Goal: Information Seeking & Learning: Check status

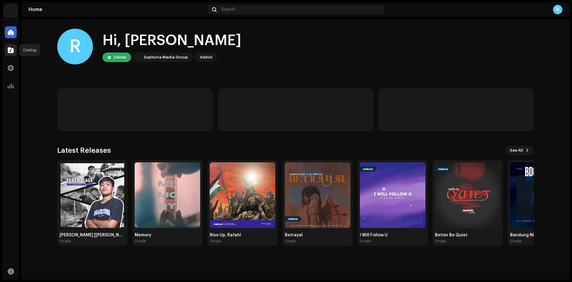
click at [11, 48] on span at bounding box center [11, 50] width 6 height 5
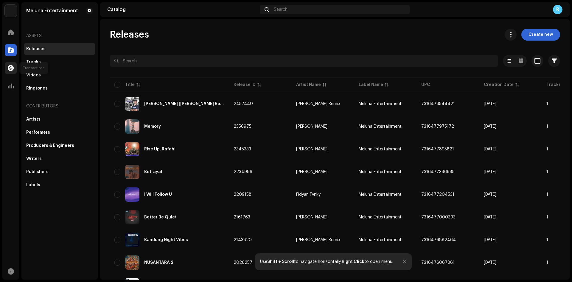
click at [14, 64] on div at bounding box center [11, 68] width 12 height 12
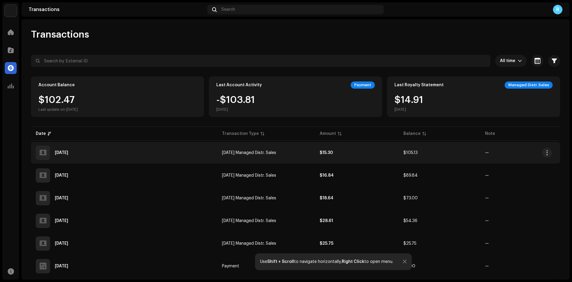
click at [170, 159] on div "[DATE]" at bounding box center [124, 152] width 177 height 14
click at [544, 149] on button "button" at bounding box center [547, 153] width 10 height 10
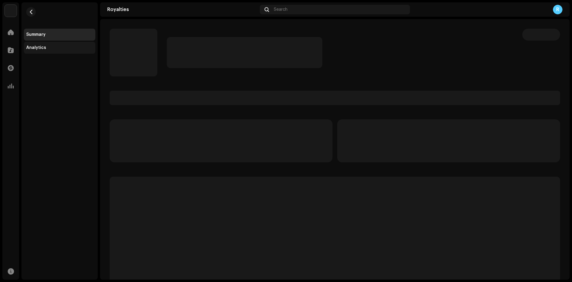
click at [62, 44] on div "Analytics" at bounding box center [60, 48] width 72 height 12
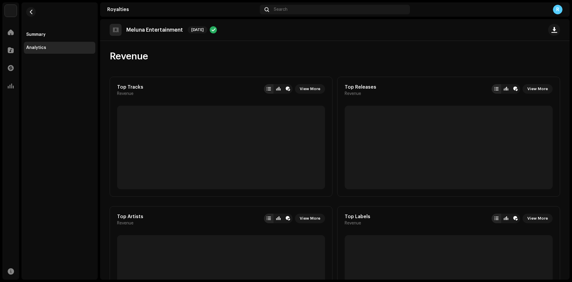
click at [133, 87] on div "Top Tracks" at bounding box center [130, 87] width 26 height 6
click at [151, 58] on div "Revenue" at bounding box center [335, 56] width 450 height 12
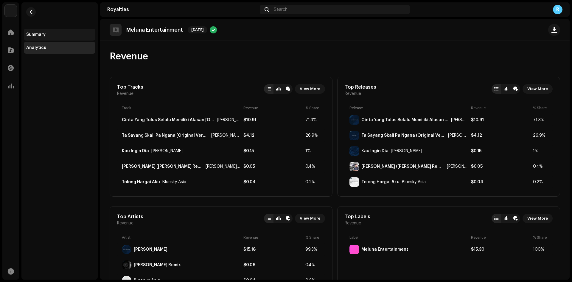
click at [43, 32] on div "Summary" at bounding box center [60, 35] width 72 height 12
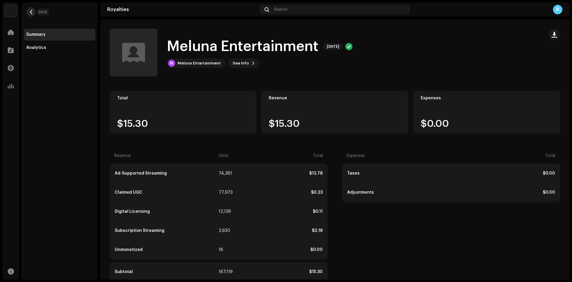
click at [32, 11] on span "button" at bounding box center [31, 12] width 4 height 5
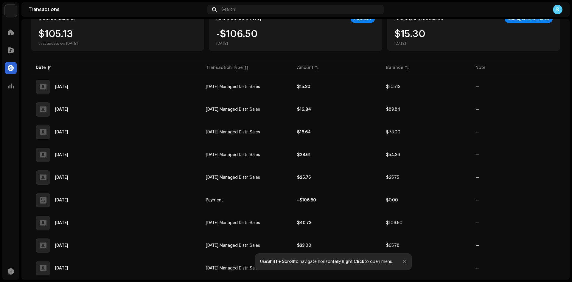
scroll to position [89, 0]
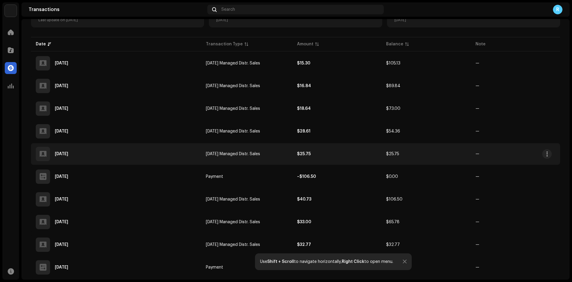
click at [153, 162] on td "[DATE]" at bounding box center [116, 153] width 170 height 21
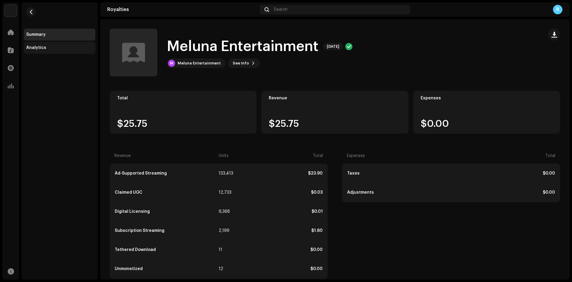
click at [65, 43] on div "Analytics" at bounding box center [60, 48] width 72 height 12
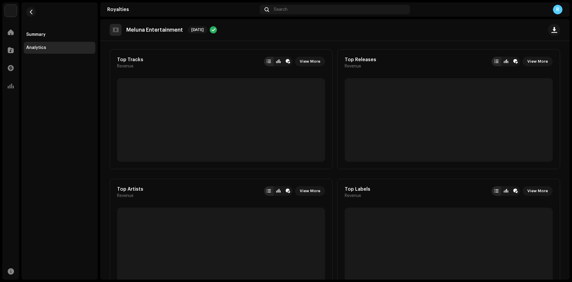
scroll to position [30, 0]
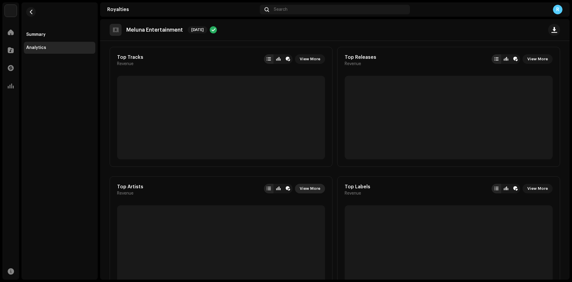
click at [308, 189] on span "View More" at bounding box center [310, 188] width 21 height 12
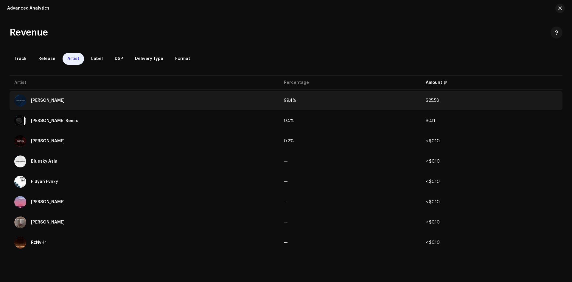
drag, startPoint x: 428, startPoint y: 99, endPoint x: 440, endPoint y: 99, distance: 11.9
click at [440, 99] on td "$25.58" at bounding box center [492, 100] width 142 height 19
copy span "25.58"
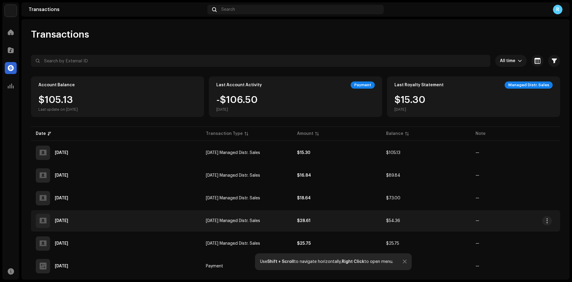
click at [100, 219] on div "[DATE]" at bounding box center [116, 220] width 161 height 14
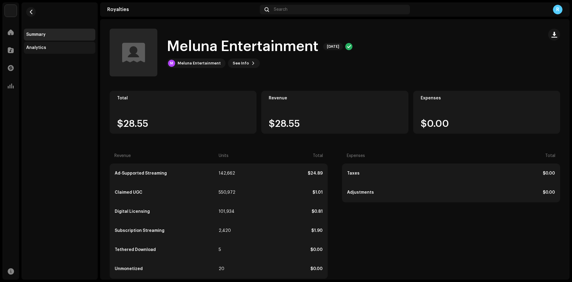
click at [42, 52] on div "Analytics" at bounding box center [60, 48] width 72 height 12
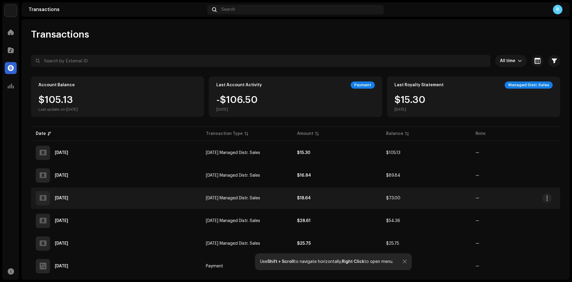
click at [175, 198] on div "[DATE]" at bounding box center [116, 198] width 161 height 14
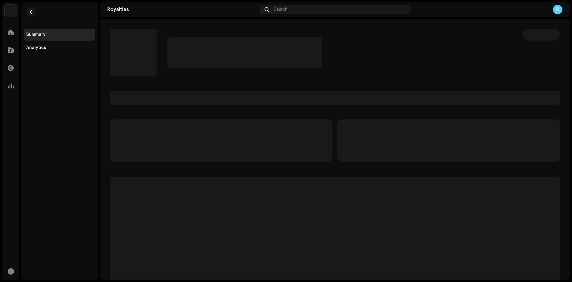
click at [22, 44] on div "Summary Analytics" at bounding box center [59, 27] width 76 height 51
click at [26, 46] on div "Analytics" at bounding box center [60, 48] width 72 height 12
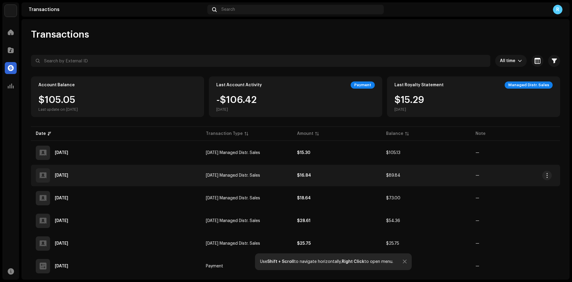
click at [195, 178] on td "[DATE]" at bounding box center [116, 174] width 170 height 21
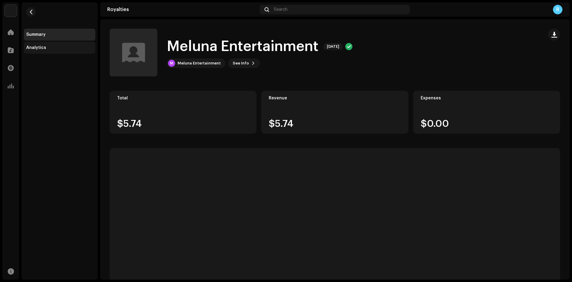
click at [66, 43] on div "Analytics" at bounding box center [60, 48] width 72 height 12
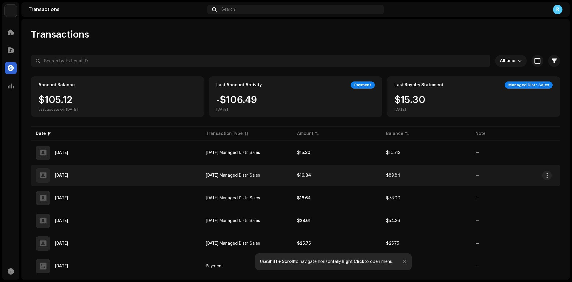
click at [223, 177] on td "[DATE] Managed Distr. Sales" at bounding box center [246, 174] width 91 height 21
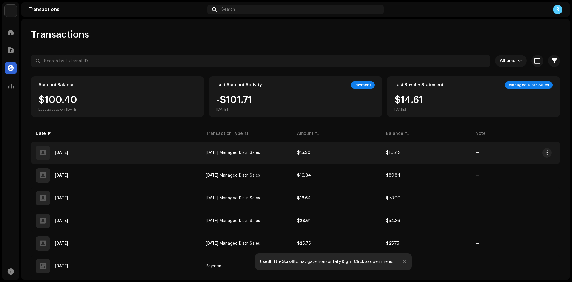
click at [208, 153] on span "[DATE] Managed Distr. Sales" at bounding box center [233, 152] width 54 height 4
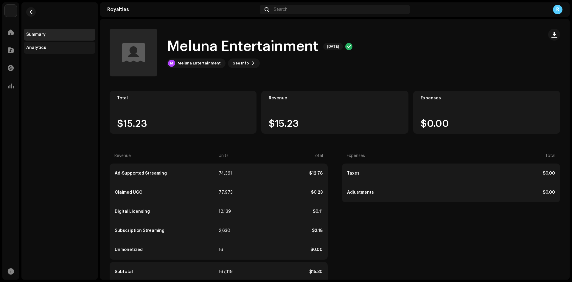
click at [62, 49] on div "Analytics" at bounding box center [59, 47] width 67 height 5
